Goal: Task Accomplishment & Management: Use online tool/utility

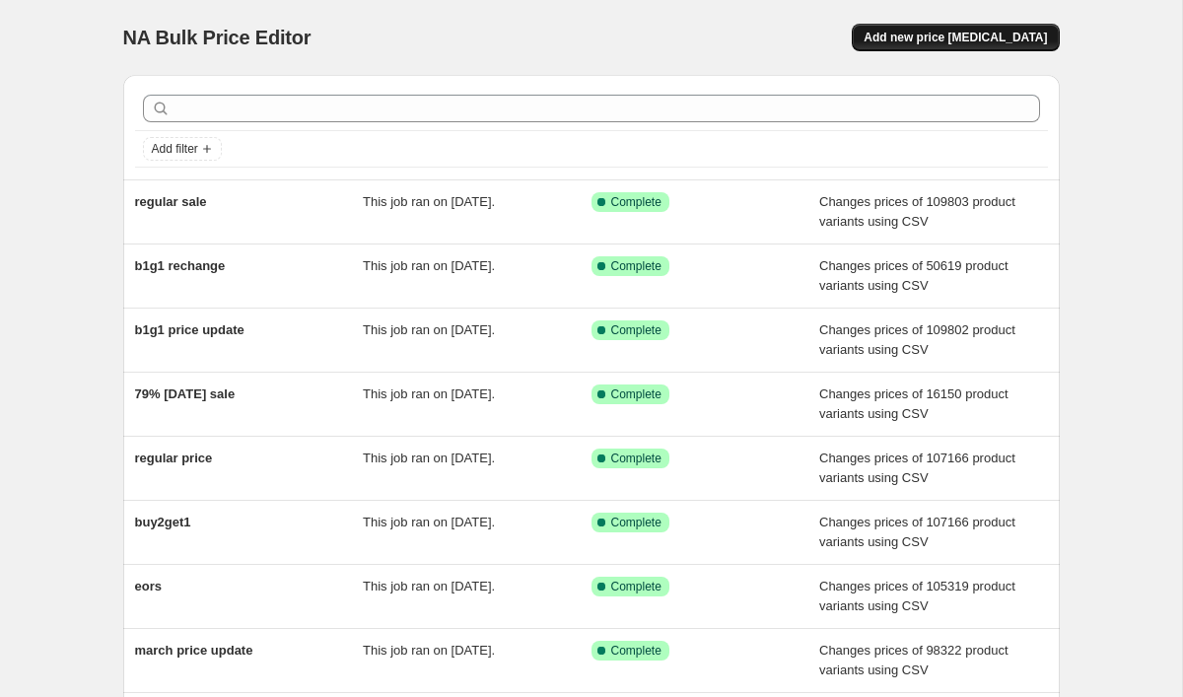
click at [1019, 40] on span "Add new price [MEDICAL_DATA]" at bounding box center [955, 38] width 183 height 16
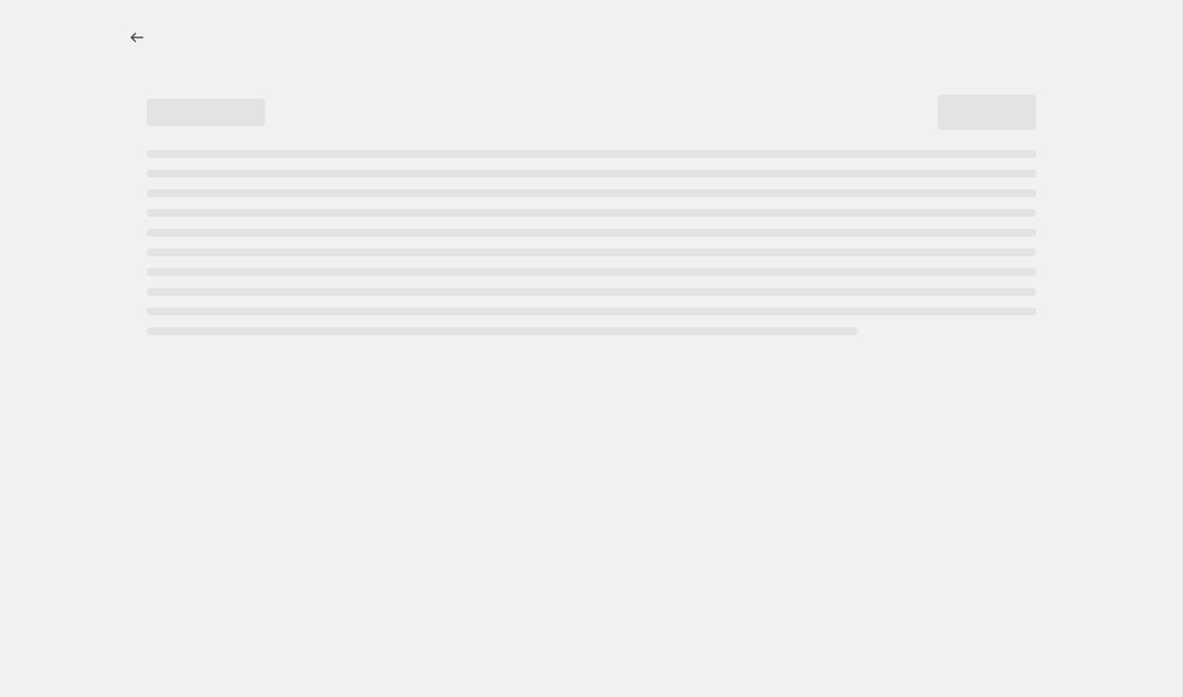
select select "percentage"
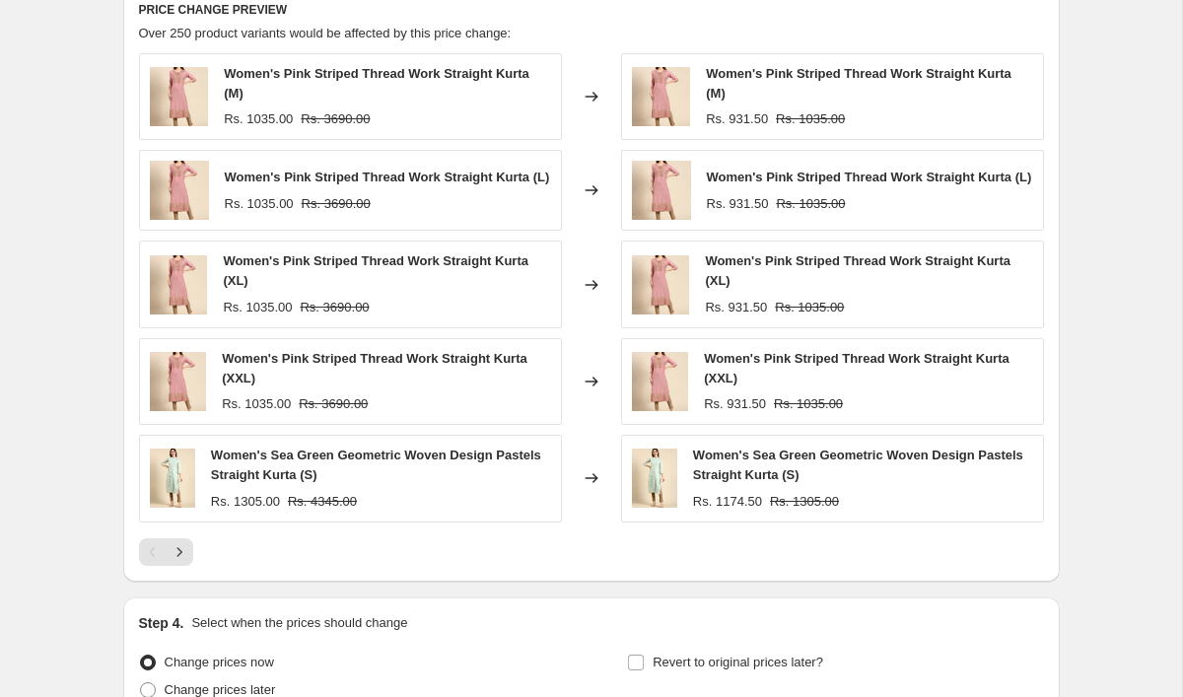
scroll to position [1188, 0]
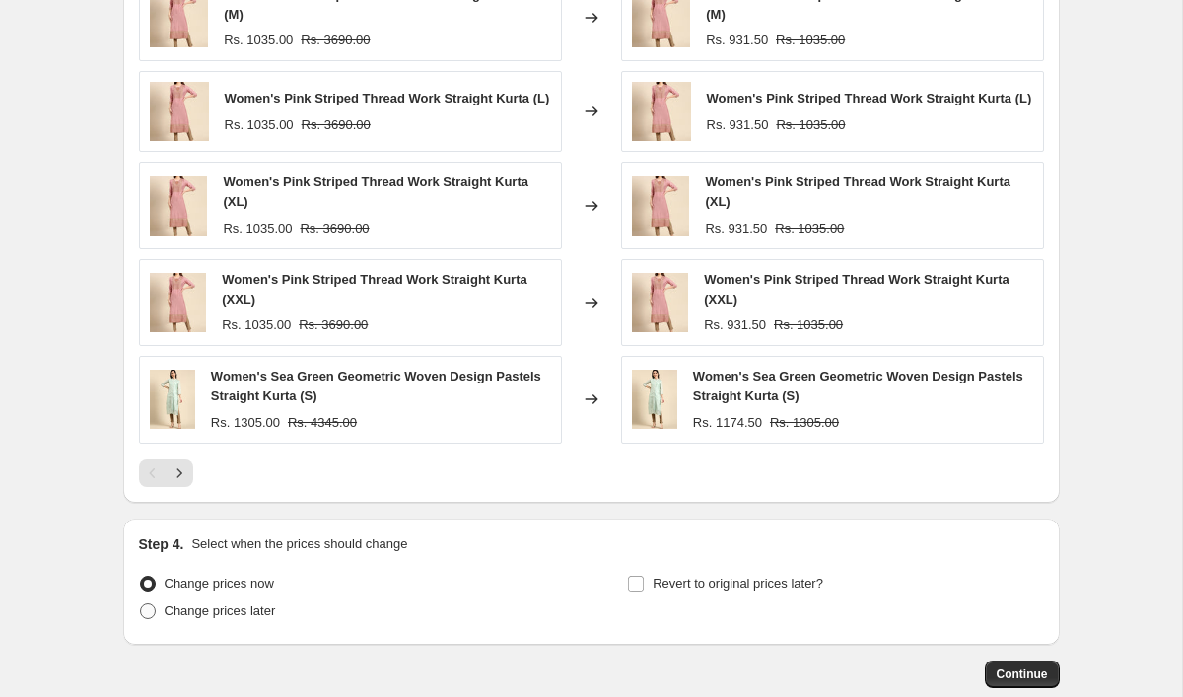
click at [245, 618] on span "Change prices later" at bounding box center [220, 610] width 111 height 15
click at [141, 604] on input "Change prices later" at bounding box center [140, 603] width 1 height 1
radio input "true"
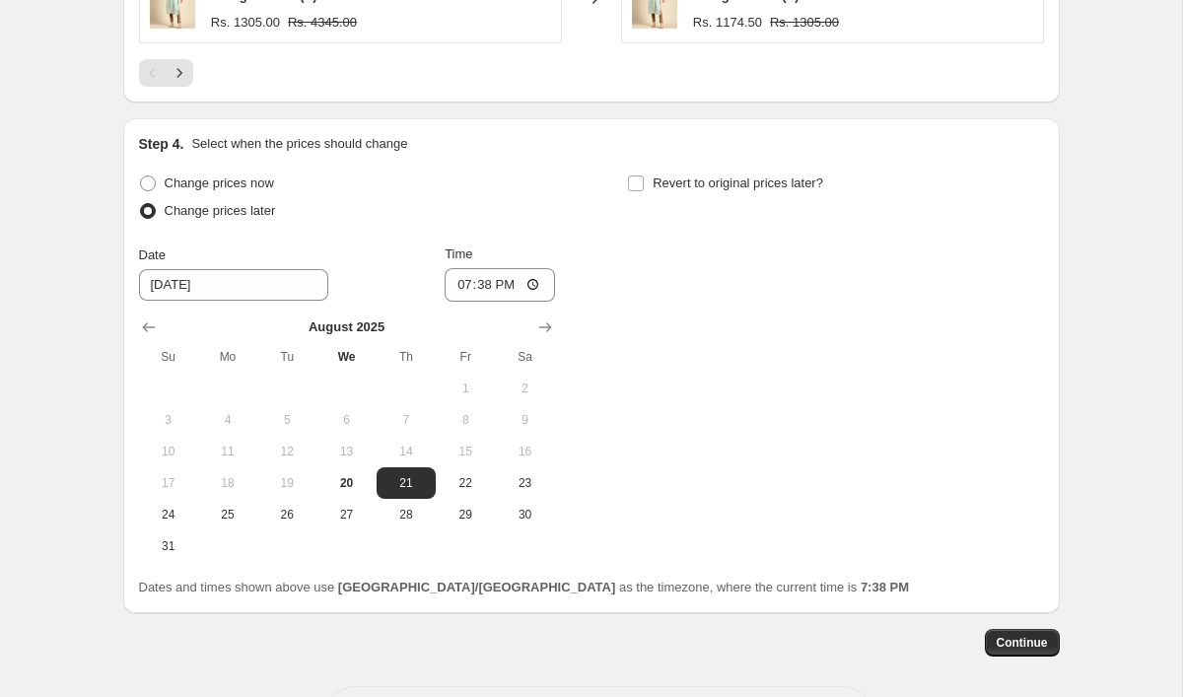
scroll to position [1587, 0]
click at [252, 181] on span "Change prices now" at bounding box center [219, 183] width 109 height 15
click at [141, 177] on input "Change prices now" at bounding box center [140, 176] width 1 height 1
radio input "true"
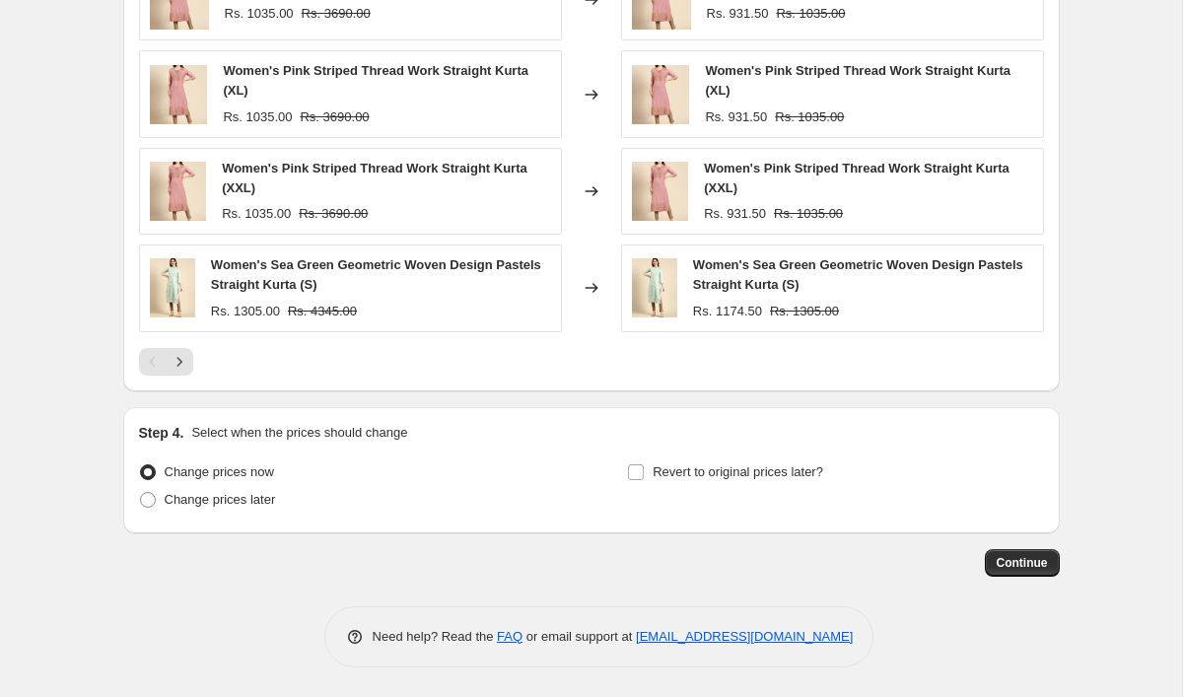
scroll to position [1305, 0]
click at [641, 478] on input "Revert to original prices later?" at bounding box center [636, 472] width 16 height 16
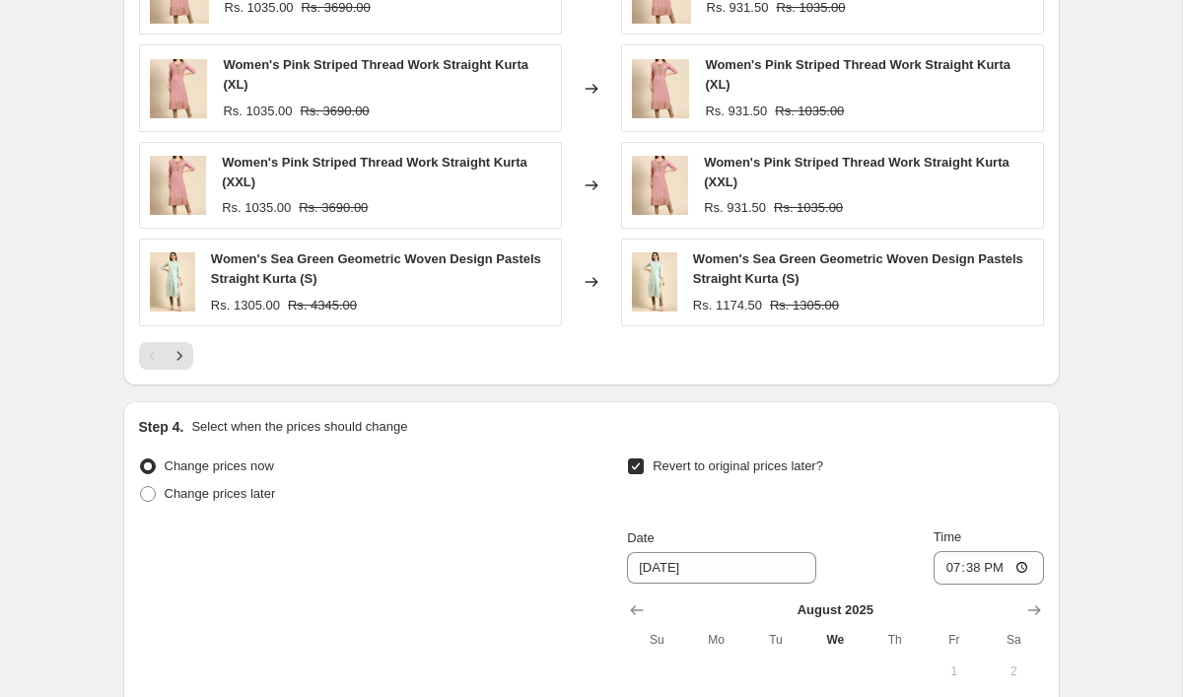
click at [640, 474] on input "Revert to original prices later?" at bounding box center [636, 466] width 16 height 16
checkbox input "false"
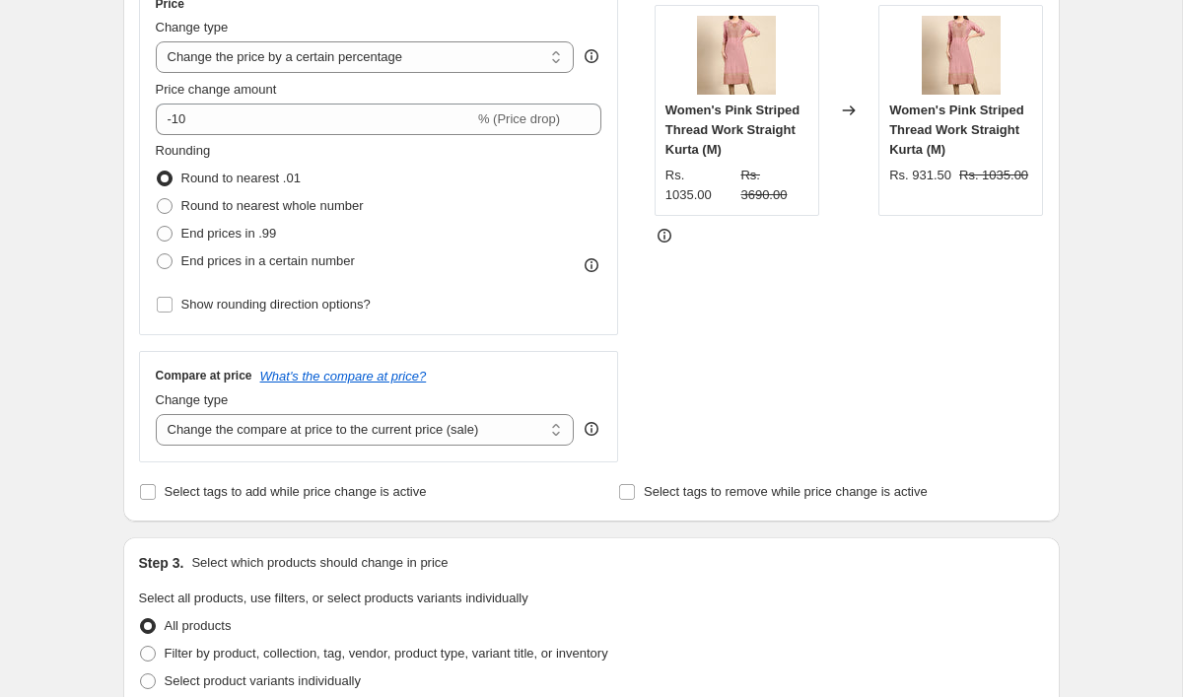
scroll to position [361, 0]
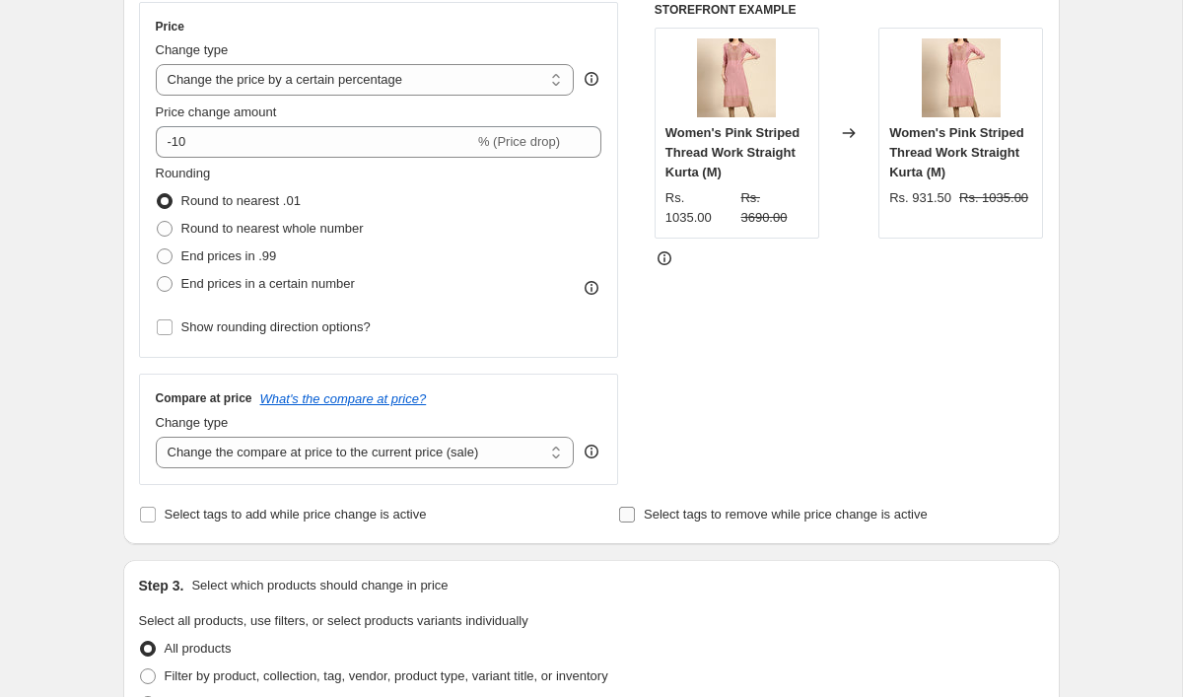
click at [623, 514] on input "Select tags to remove while price change is active" at bounding box center [627, 515] width 16 height 16
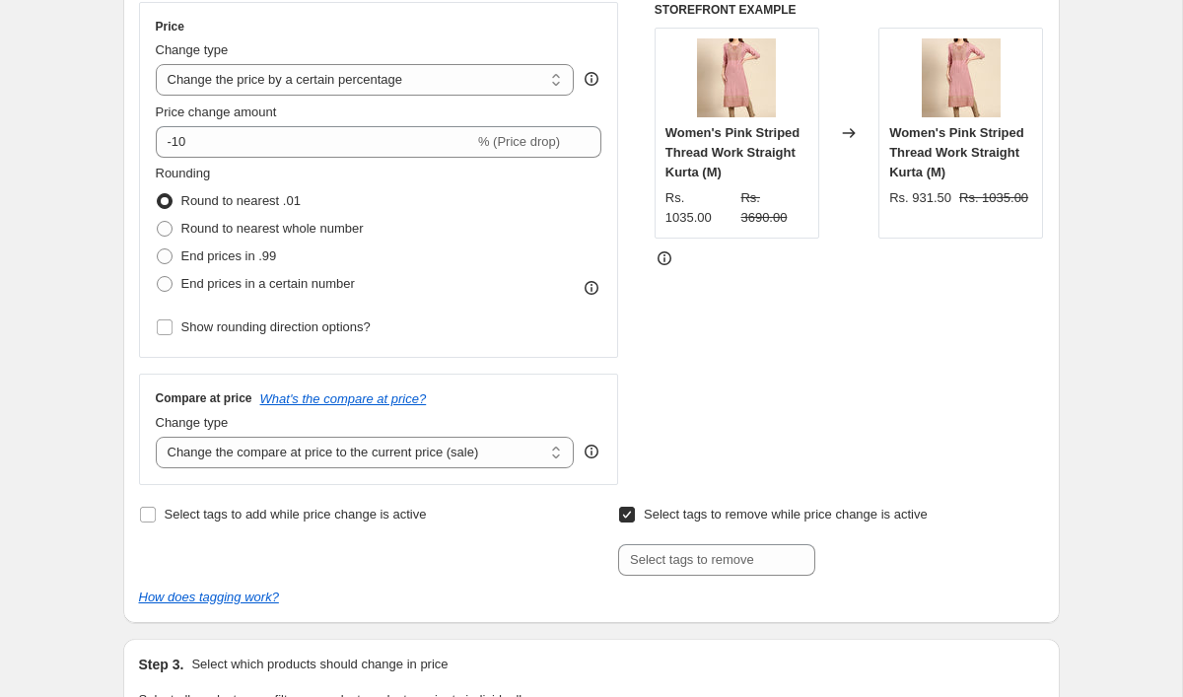
click at [623, 515] on input "Select tags to remove while price change is active" at bounding box center [627, 515] width 16 height 16
checkbox input "false"
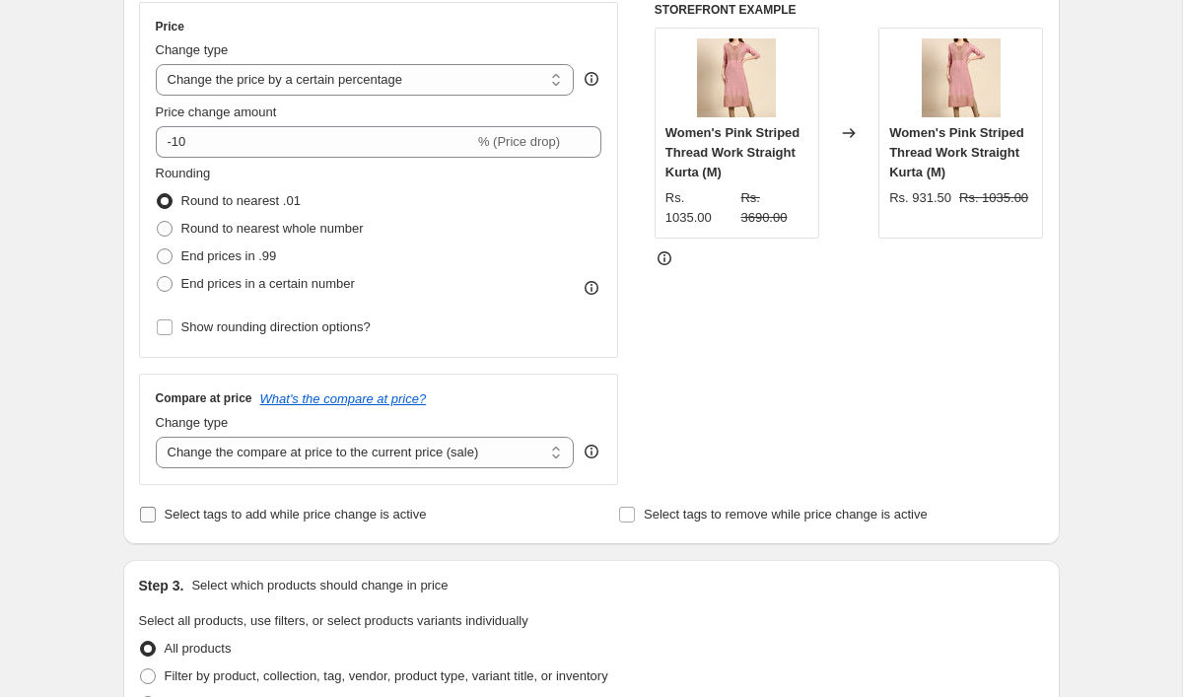
click at [158, 519] on label "Select tags to add while price change is active" at bounding box center [283, 515] width 288 height 28
click at [156, 519] on input "Select tags to add while price change is active" at bounding box center [148, 515] width 16 height 16
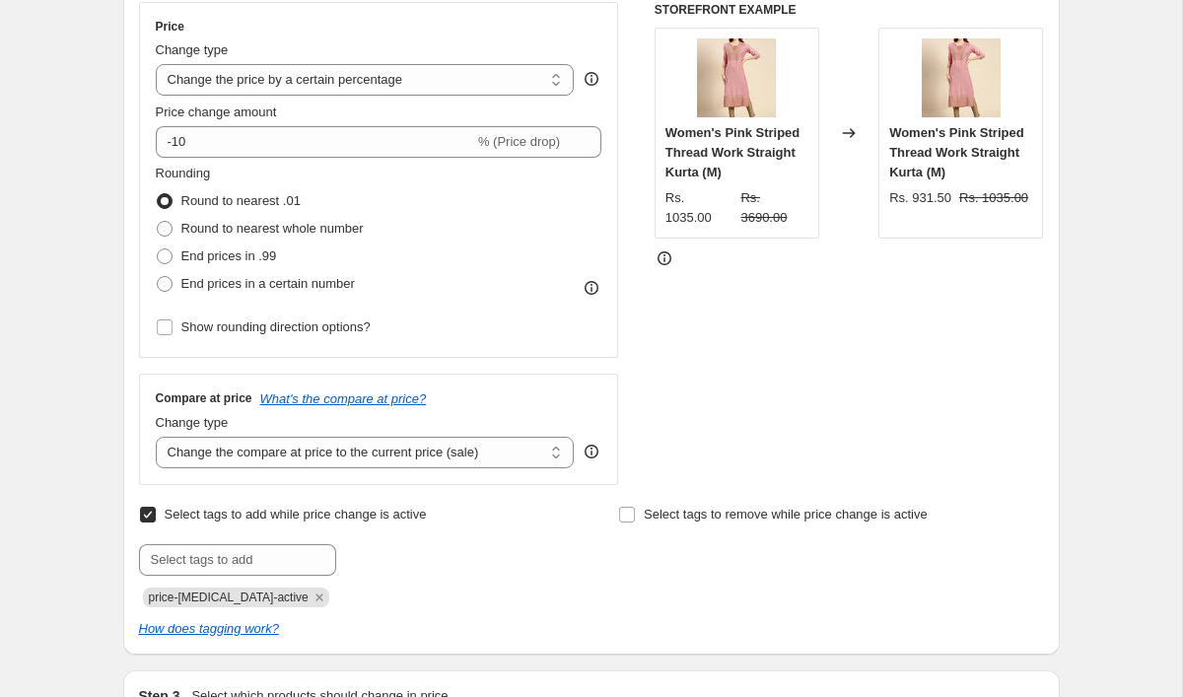
click at [158, 519] on label "Select tags to add while price change is active" at bounding box center [283, 515] width 288 height 28
click at [156, 519] on input "Select tags to add while price change is active" at bounding box center [148, 515] width 16 height 16
checkbox input "false"
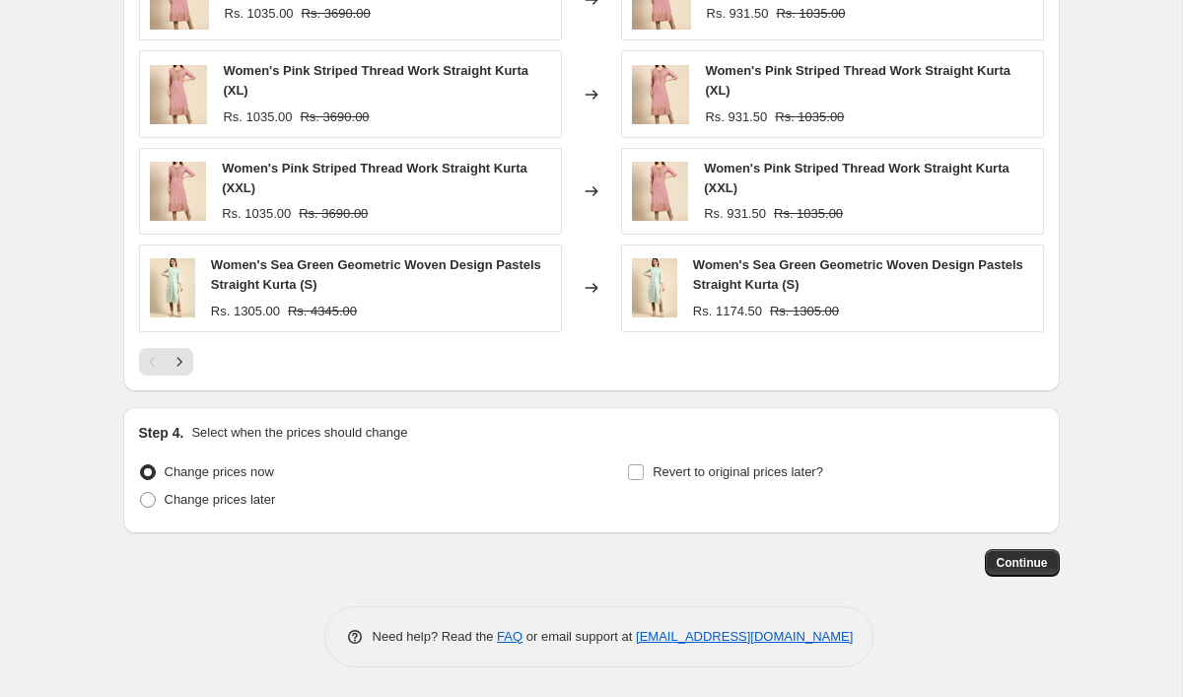
scroll to position [1154, 0]
